Goal: Answer question/provide support: Answer question/provide support

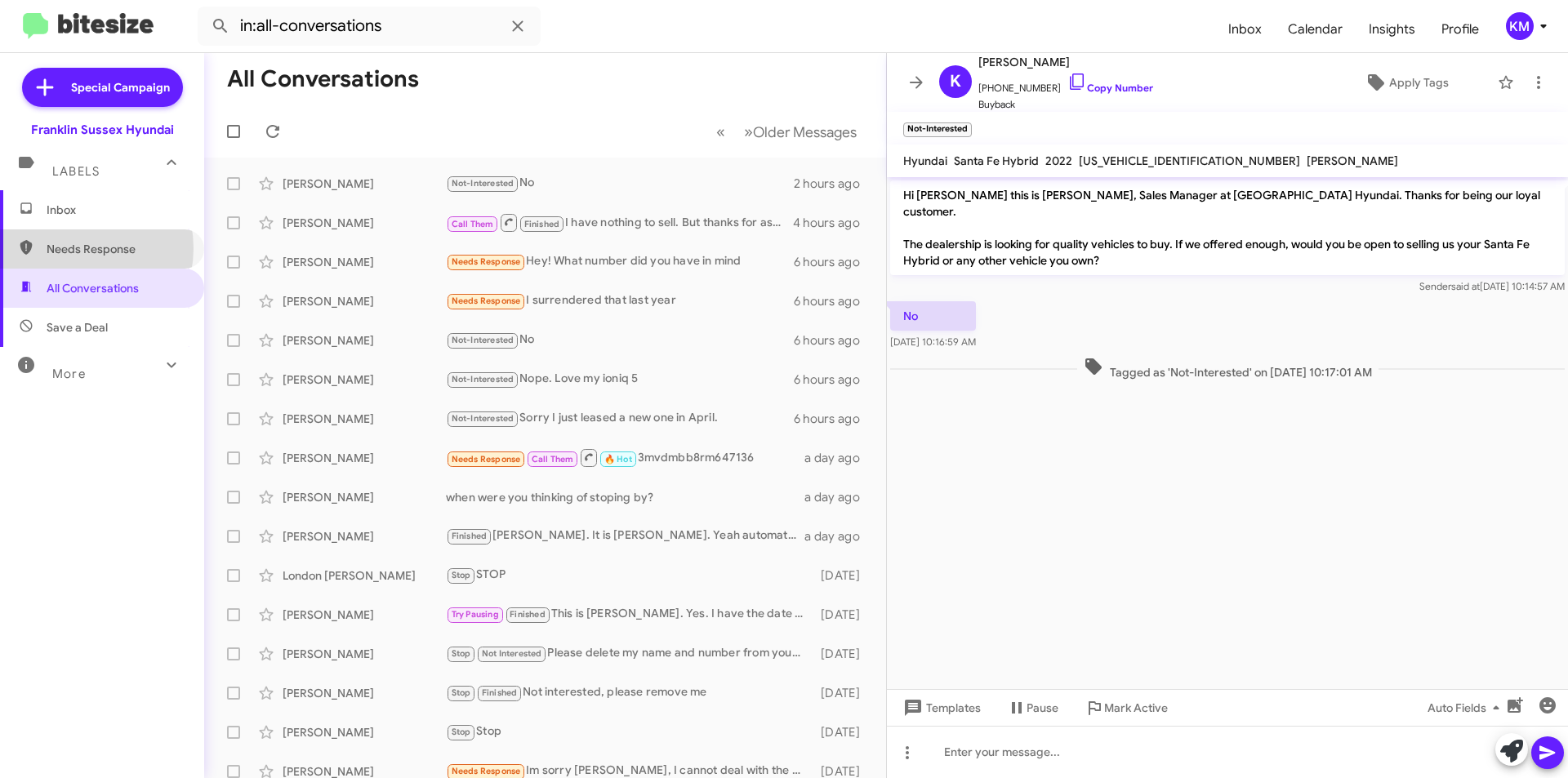
click at [71, 248] on span "Needs Response" at bounding box center [116, 249] width 139 height 16
type input "in:needs-response"
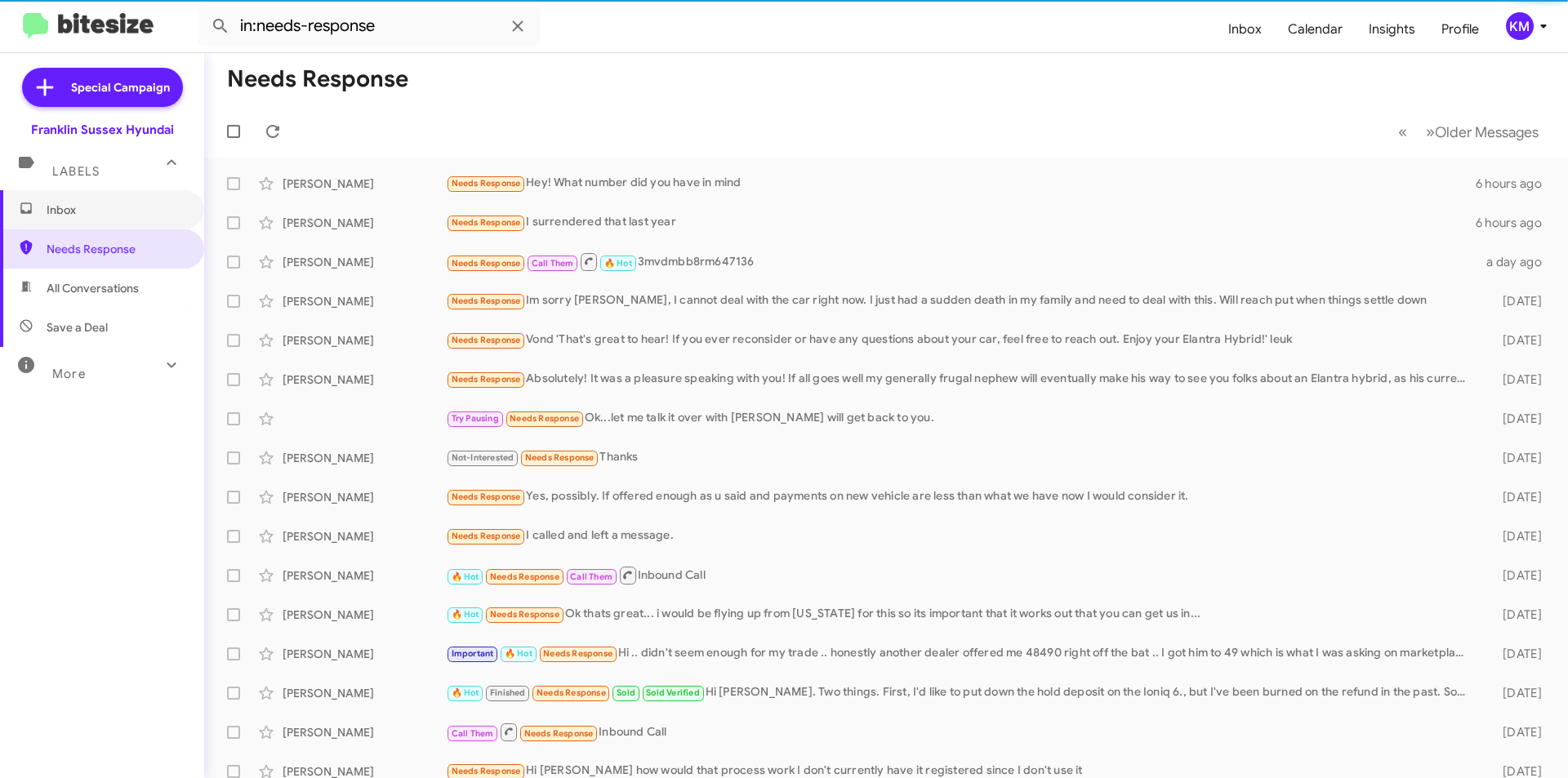
click at [62, 214] on span "Inbox" at bounding box center [116, 209] width 139 height 16
